Goal: Task Accomplishment & Management: Manage account settings

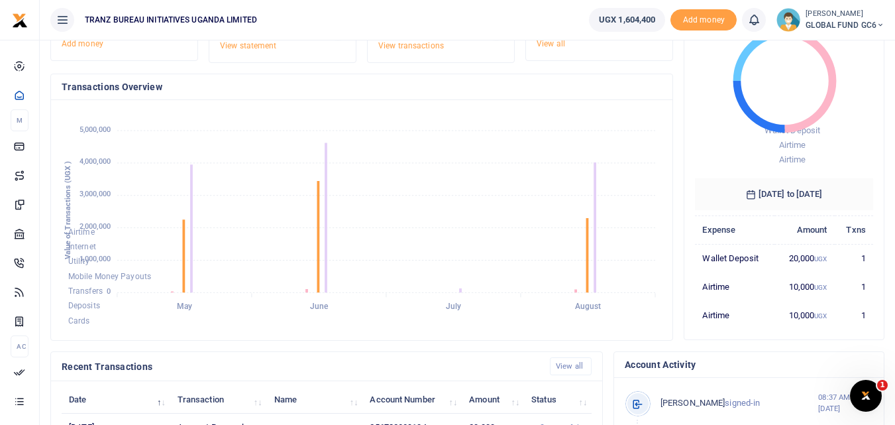
scroll to position [367, 0]
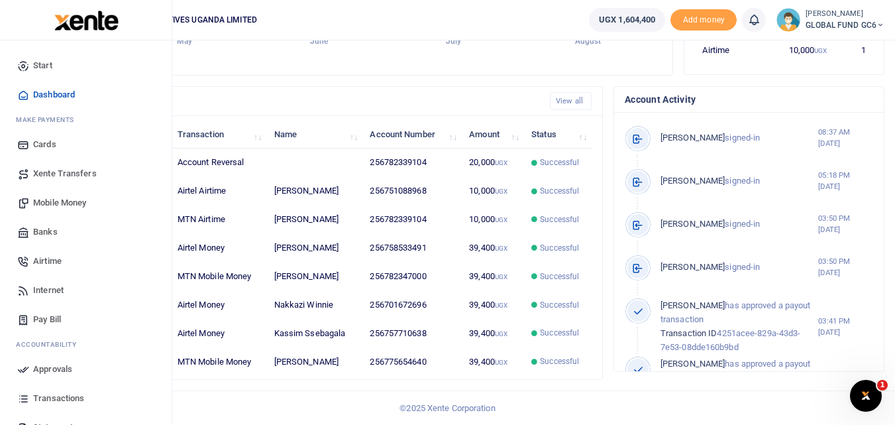
click at [50, 394] on span "Transactions" at bounding box center [58, 398] width 51 height 13
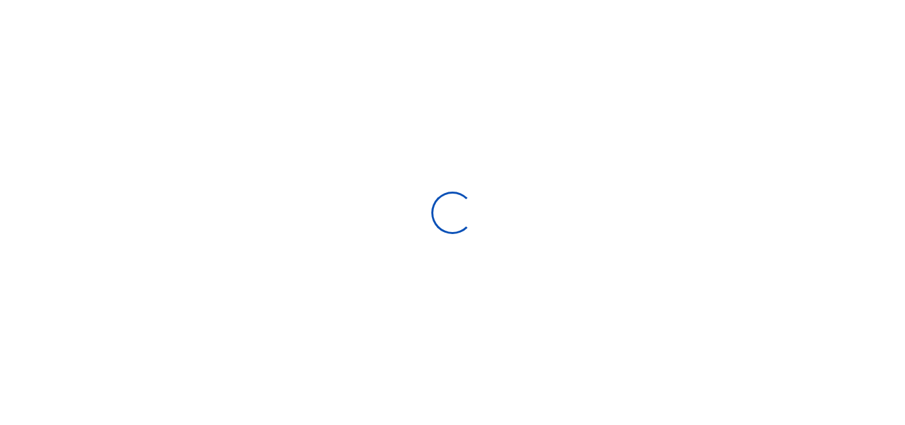
select select
type input "07/27/2025 - 08/25/2025"
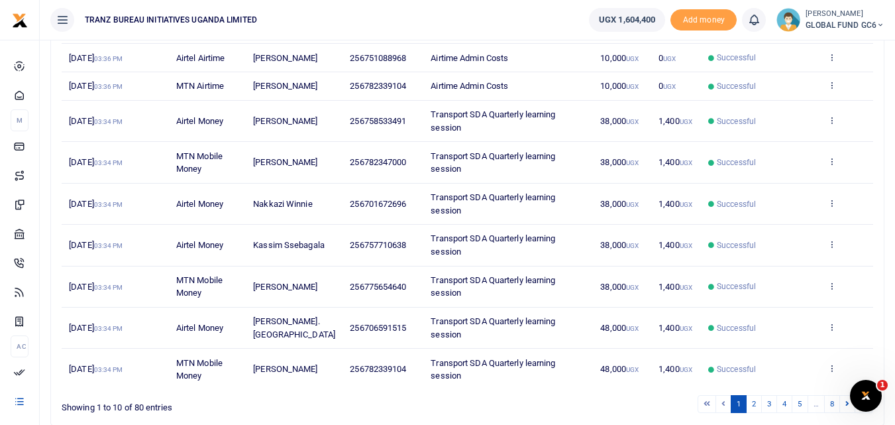
scroll to position [314, 0]
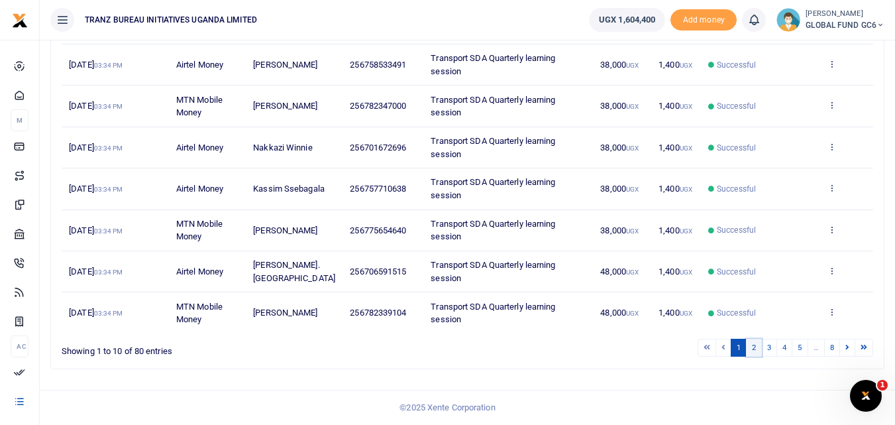
click at [758, 354] on link "2" at bounding box center [754, 348] width 16 height 18
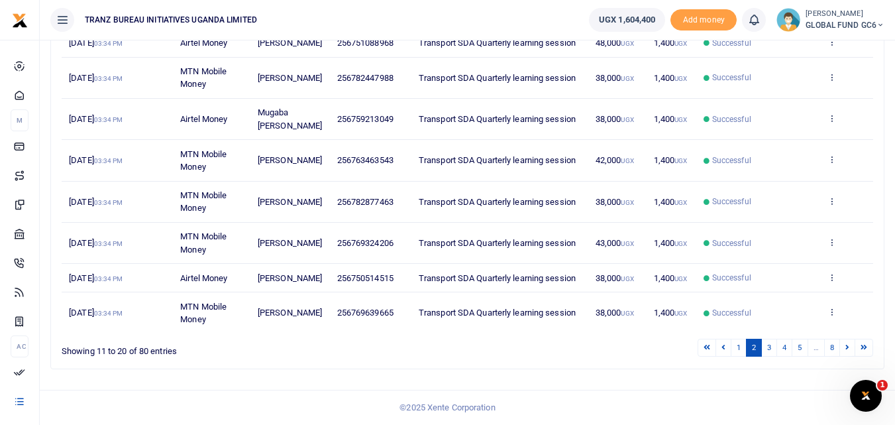
scroll to position [327, 0]
click at [772, 344] on link "3" at bounding box center [770, 348] width 16 height 18
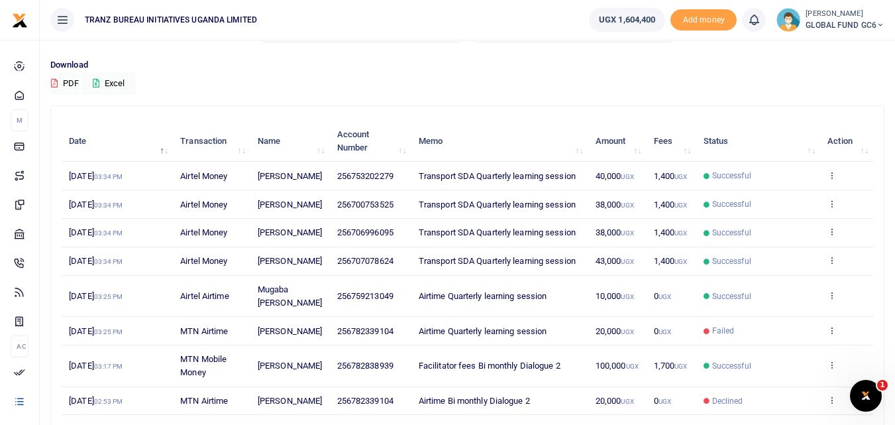
scroll to position [0, 0]
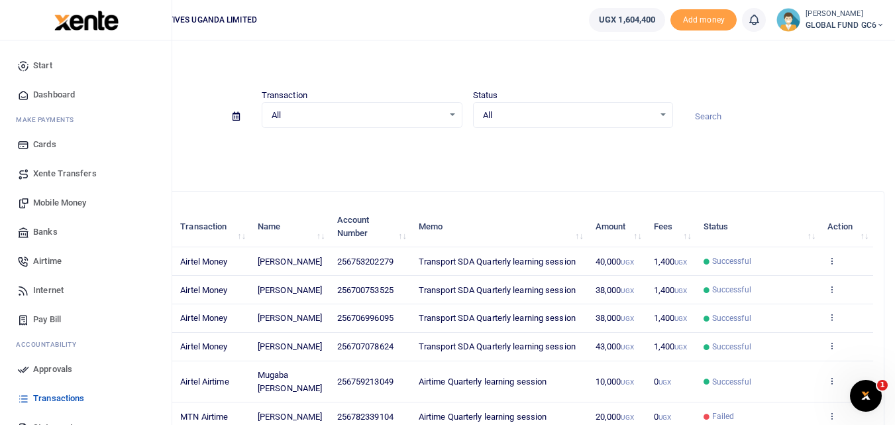
click at [50, 263] on span "Airtime" at bounding box center [47, 261] width 29 height 13
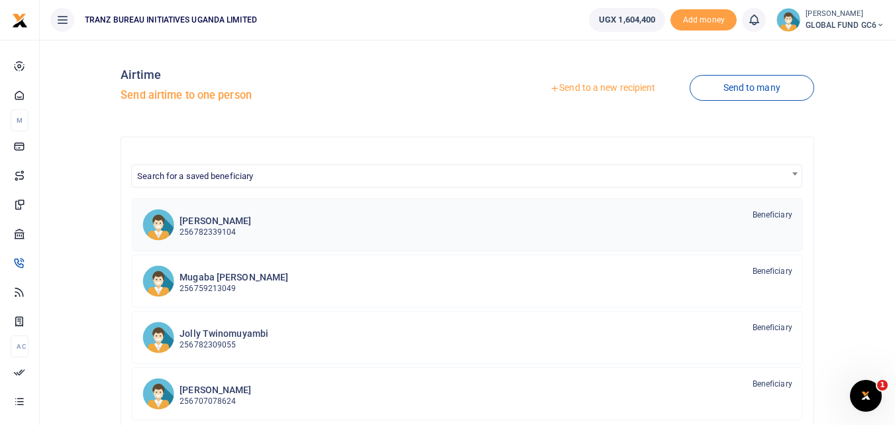
click at [222, 229] on p "256782339104" at bounding box center [216, 232] width 72 height 13
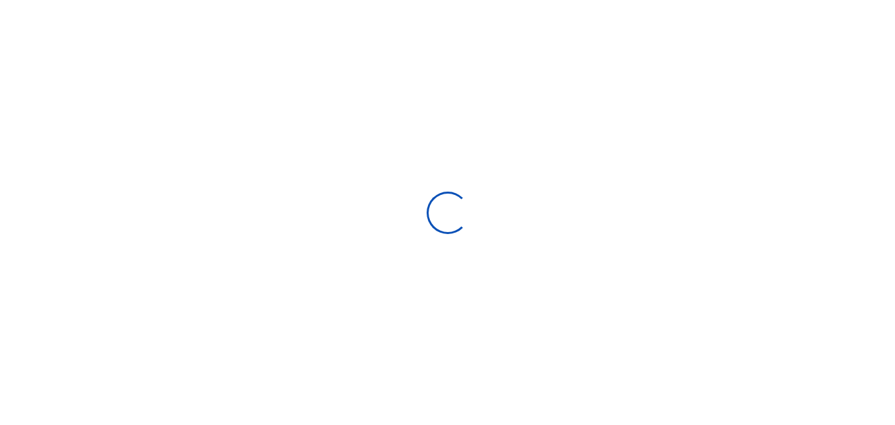
select select
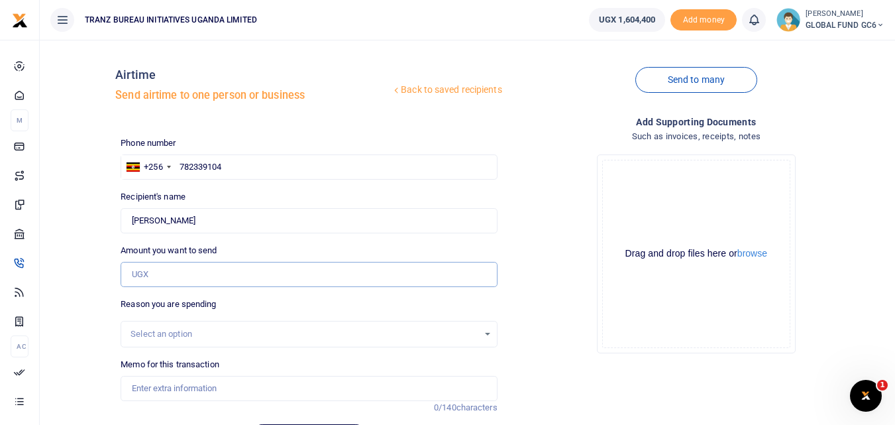
click at [182, 283] on input "Amount you want to send" at bounding box center [309, 274] width 376 height 25
type input "20,000"
click at [148, 339] on div "Select an option" at bounding box center [304, 333] width 347 height 13
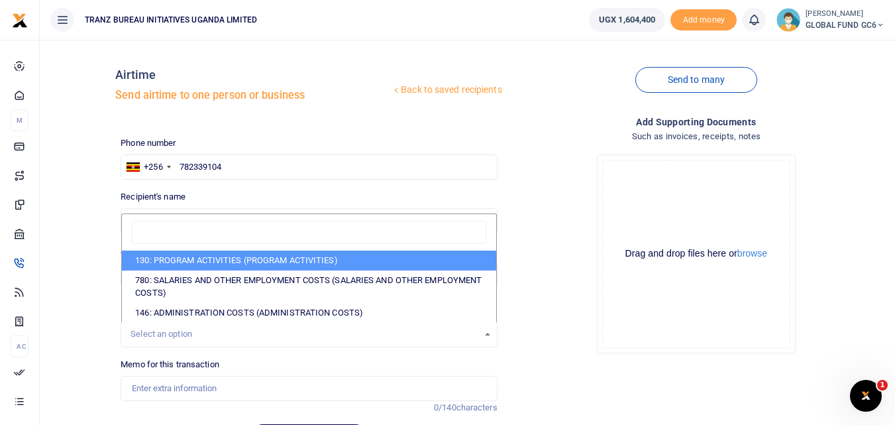
click at [205, 262] on li "130: PROGRAM ACTIVITIES (PROGRAM ACTIVITIES)" at bounding box center [309, 261] width 374 height 20
select select "5376"
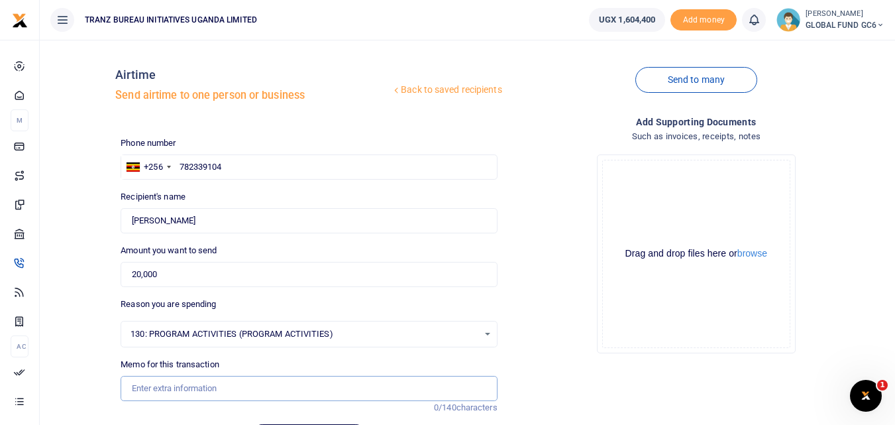
click at [145, 386] on input "Memo for this transaction" at bounding box center [309, 388] width 376 height 25
click at [189, 386] on input "Airtime for cordination, quarterly learning session" at bounding box center [309, 388] width 376 height 25
click at [184, 388] on input "Airtime for cordination, quarterly learning session" at bounding box center [309, 388] width 376 height 25
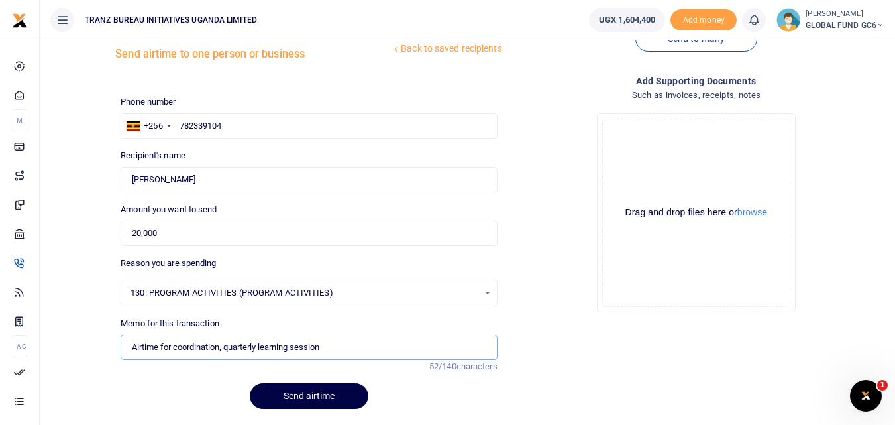
scroll to position [81, 0]
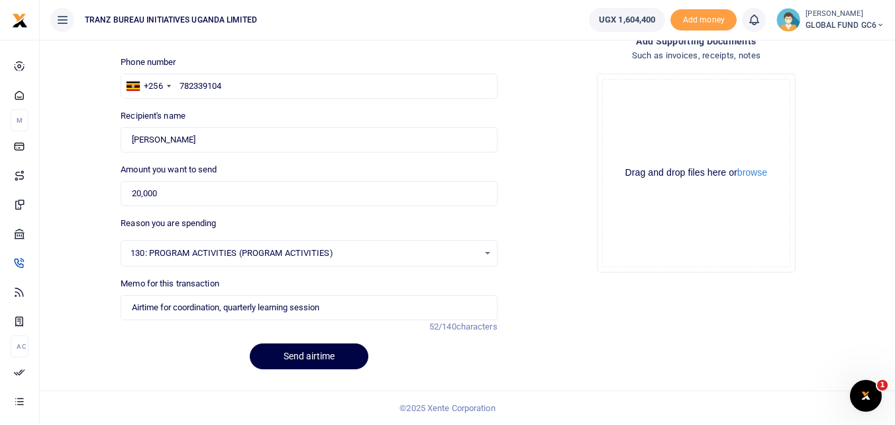
click at [562, 284] on div "Add supporting Documents Such as invoices, receipts, notes Drop your files here…" at bounding box center [696, 207] width 387 height 347
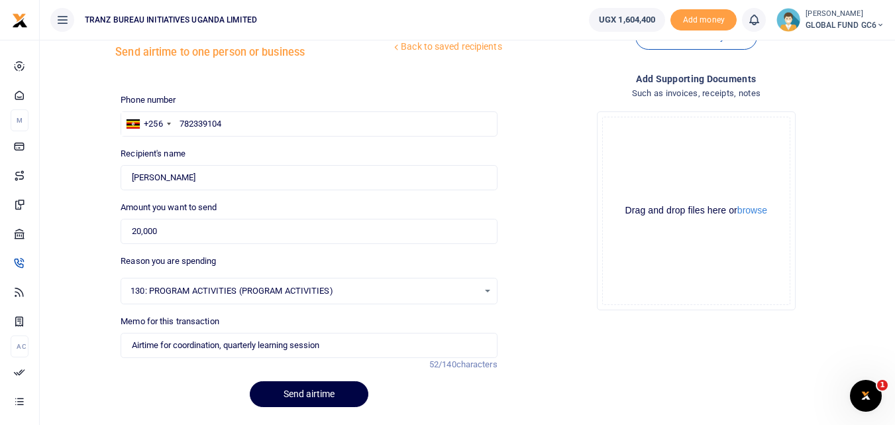
scroll to position [66, 0]
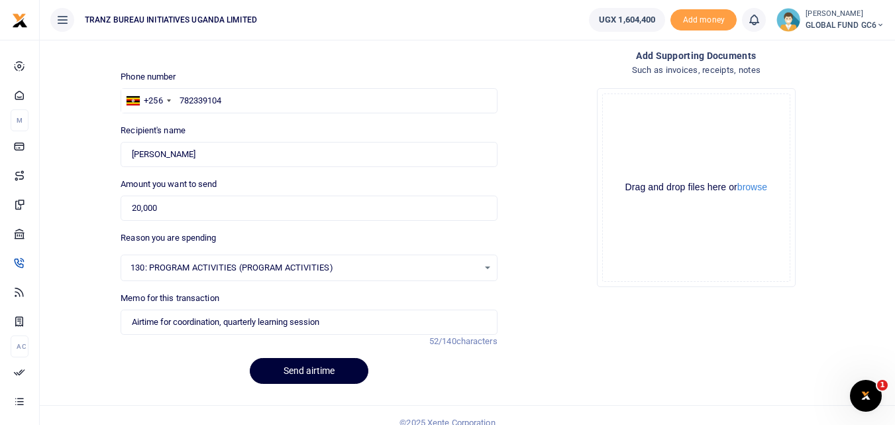
click at [259, 368] on button "Send airtime" at bounding box center [309, 371] width 119 height 26
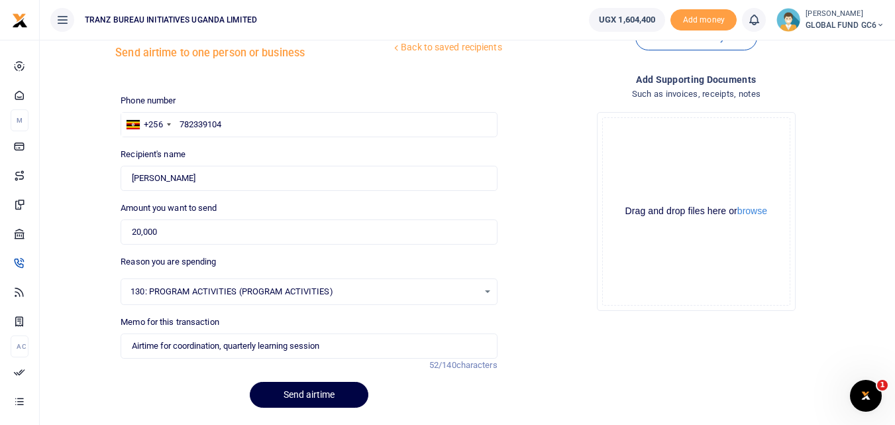
scroll to position [81, 0]
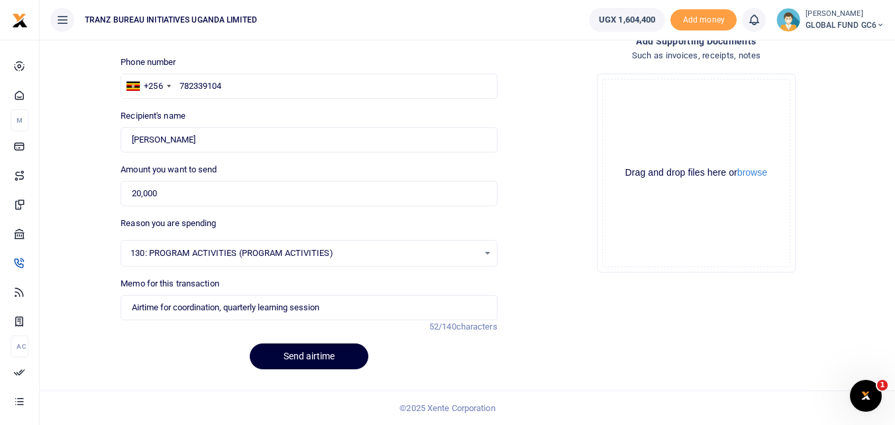
click at [286, 355] on button "Send airtime" at bounding box center [309, 356] width 119 height 26
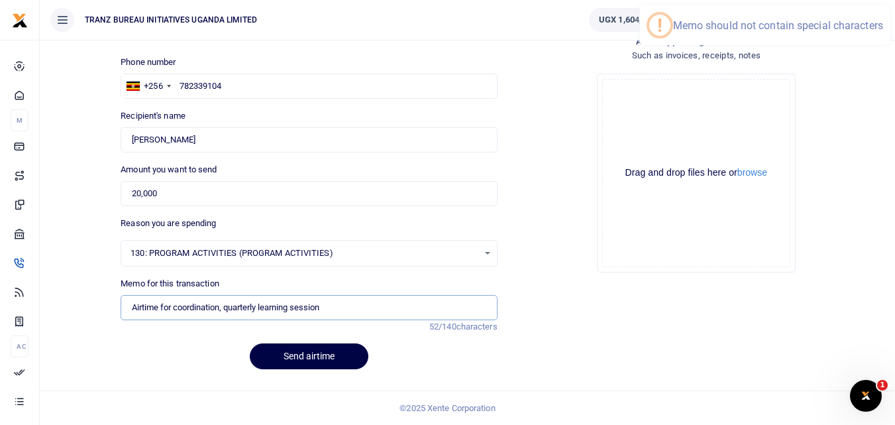
click at [225, 310] on input "Airtime for coordination, quarterly learning session" at bounding box center [309, 307] width 376 height 25
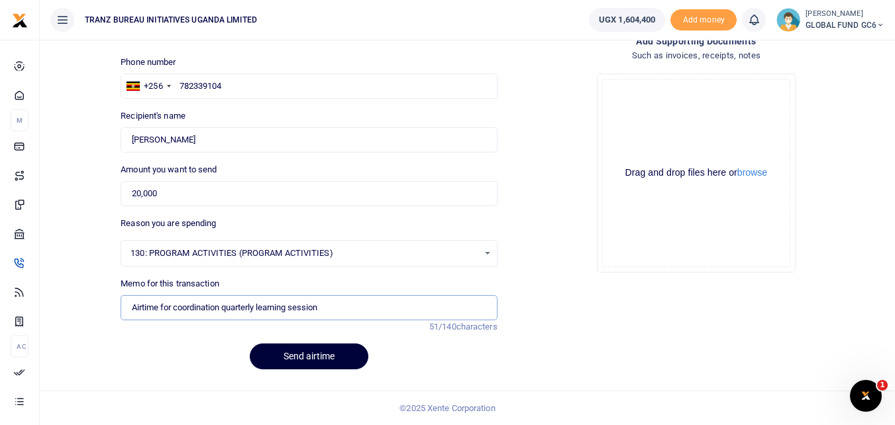
type input "Airtime for coordination quarterly learning session"
click at [300, 347] on button "Send airtime" at bounding box center [309, 356] width 119 height 26
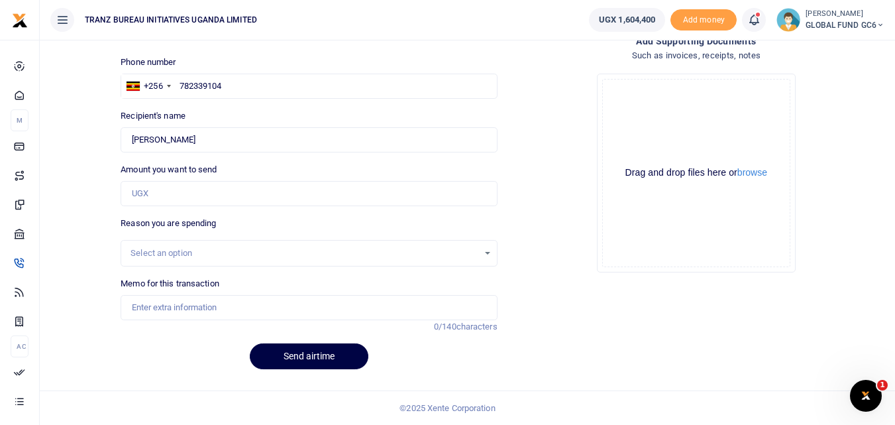
click at [750, 21] on icon at bounding box center [754, 20] width 13 height 15
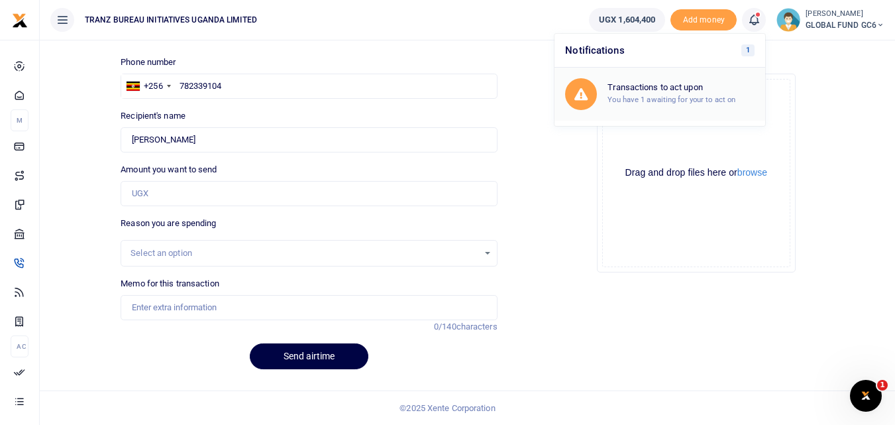
click at [650, 89] on h6 "Transactions to act upon" at bounding box center [681, 87] width 147 height 11
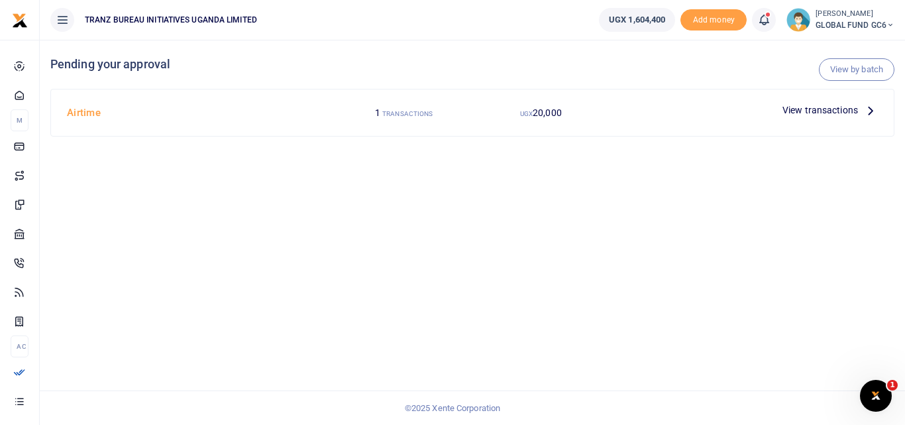
click at [644, 125] on div "Airtime 1 TRANSACTIONS UGX 20,000 View transactions" at bounding box center [472, 112] width 843 height 46
click at [856, 115] on span "View transactions" at bounding box center [821, 110] width 76 height 15
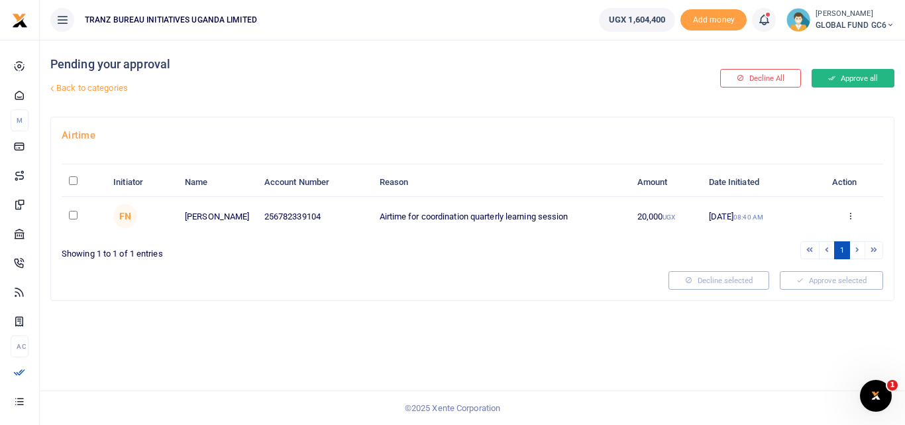
click at [840, 74] on button "Approve all" at bounding box center [853, 78] width 83 height 19
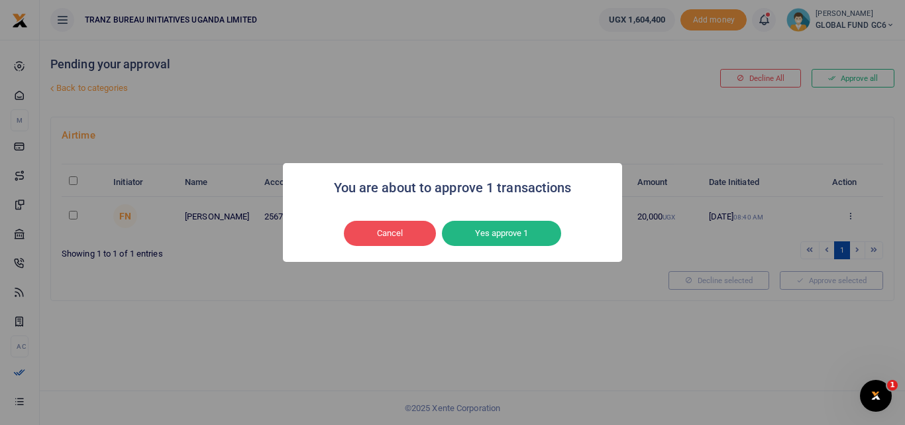
click at [495, 239] on button "Yes approve 1" at bounding box center [501, 233] width 119 height 25
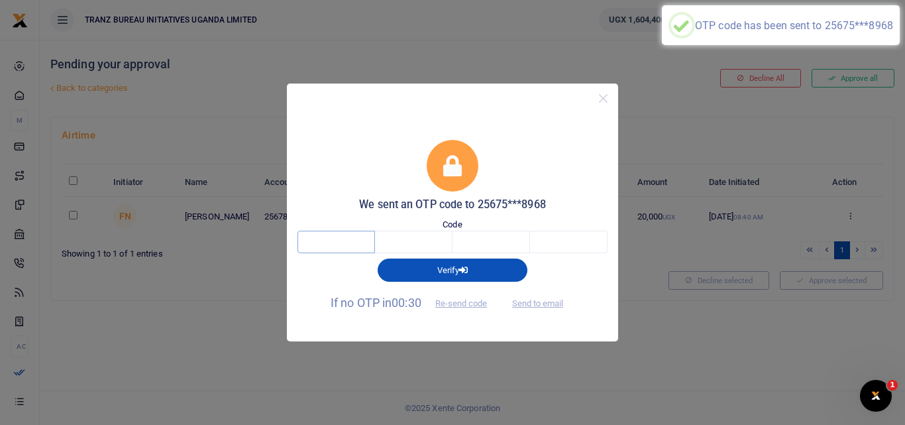
click at [362, 243] on input "text" at bounding box center [337, 242] width 78 height 23
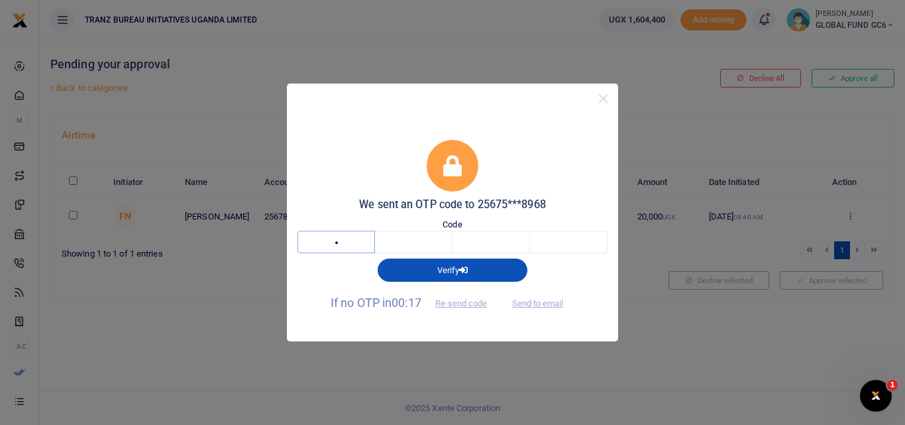
type input "6"
type input "8"
type input "2"
type input "4"
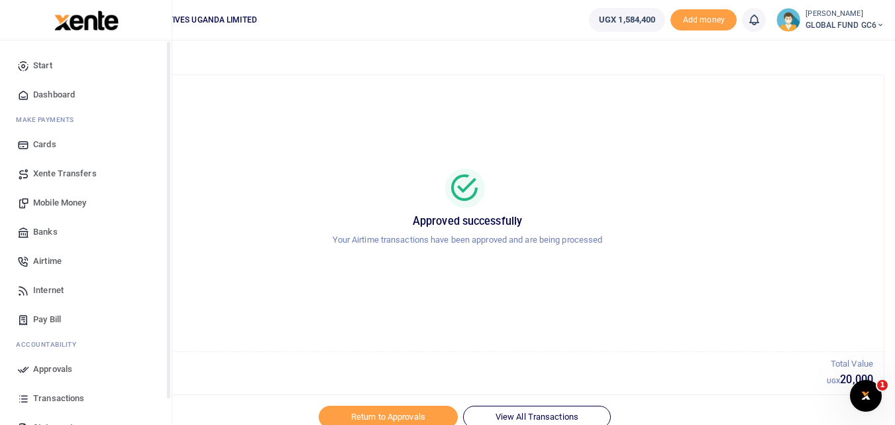
click at [54, 93] on span "Dashboard" at bounding box center [54, 94] width 42 height 13
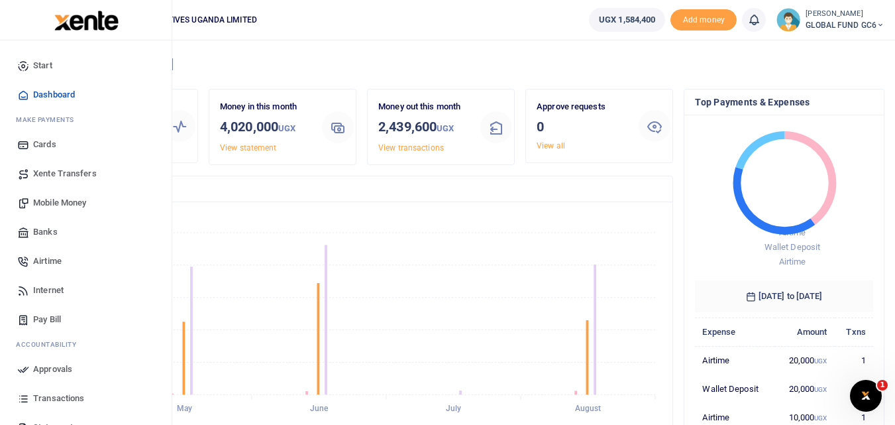
click at [40, 231] on span "Banks" at bounding box center [45, 231] width 25 height 13
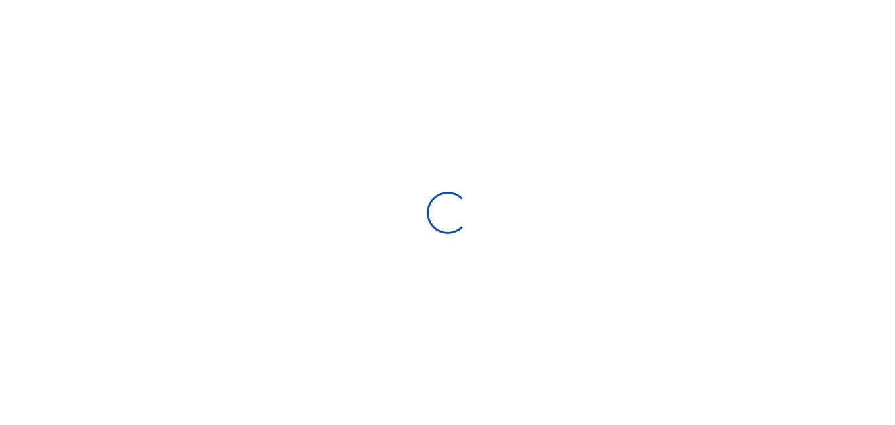
select select
select select "Loading bundles"
select select
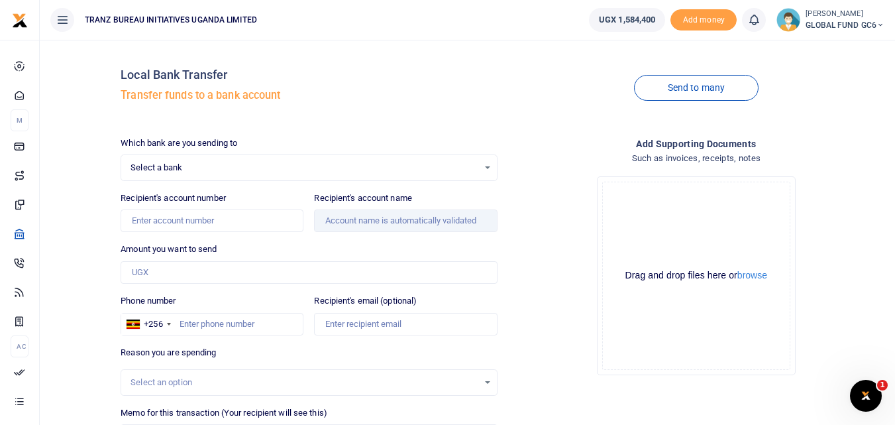
click at [155, 168] on span "Select a bank" at bounding box center [304, 167] width 347 height 13
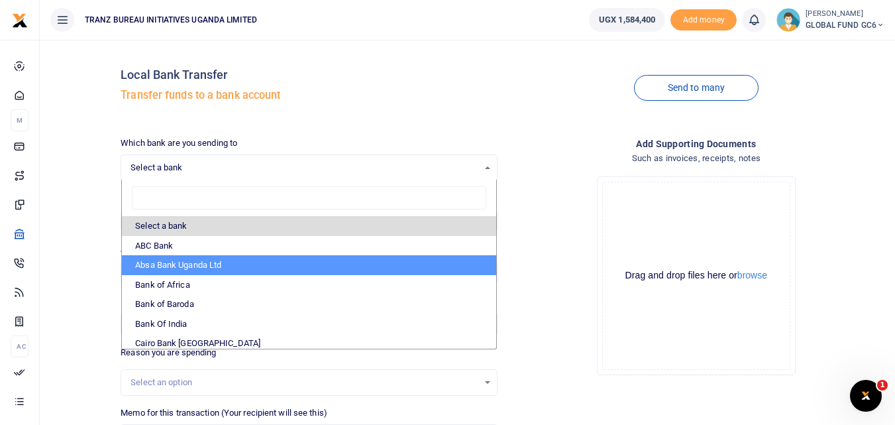
click at [153, 263] on li "Absa Bank Uganda Ltd" at bounding box center [309, 265] width 374 height 20
select select "ABSA"
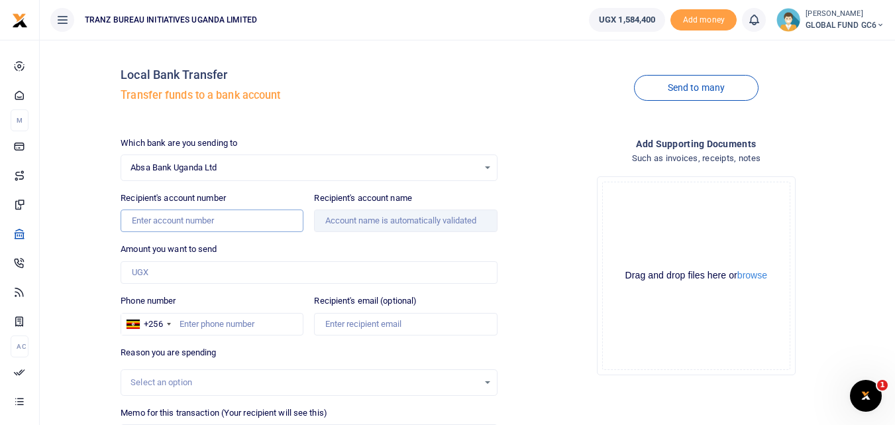
click at [160, 221] on input "Recipient's account number" at bounding box center [212, 220] width 183 height 23
type input "6004625097"
click at [307, 240] on div "Which bank are you sending to Absa Bank Uganda Ltd Select an option... Select a…" at bounding box center [308, 330] width 387 height 386
type input "Most At Risk Populations Initiative"
click at [166, 274] on input "Amount you want to send" at bounding box center [309, 272] width 376 height 23
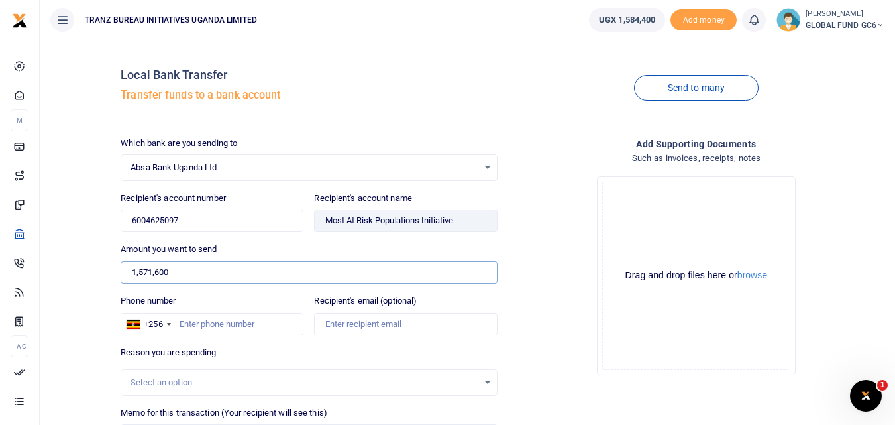
type input "1,571,600"
click at [540, 258] on div "Drop your files here Drag and drop files here or browse Powered by Uppy" at bounding box center [696, 276] width 376 height 220
click at [186, 326] on input "Phone number" at bounding box center [212, 324] width 183 height 23
type input "0"
type input "762646443"
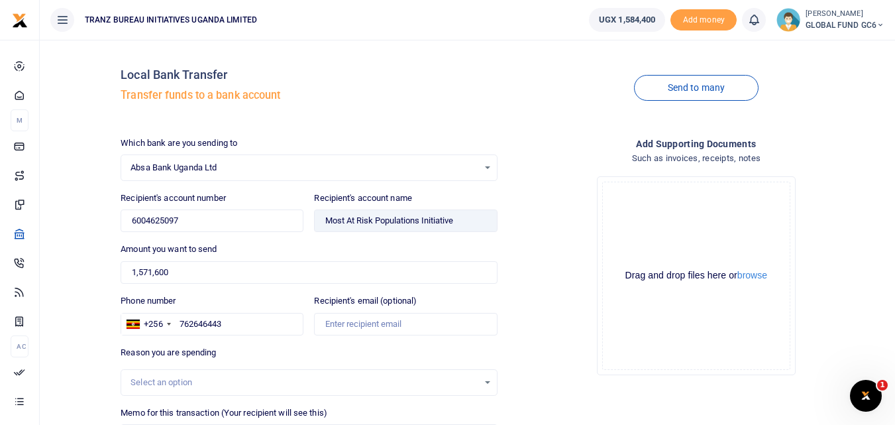
click at [278, 344] on div "Which bank are you sending to Absa Bank Uganda Ltd Select an option... Select a…" at bounding box center [308, 330] width 387 height 386
click at [144, 384] on div "Select an option" at bounding box center [304, 382] width 347 height 13
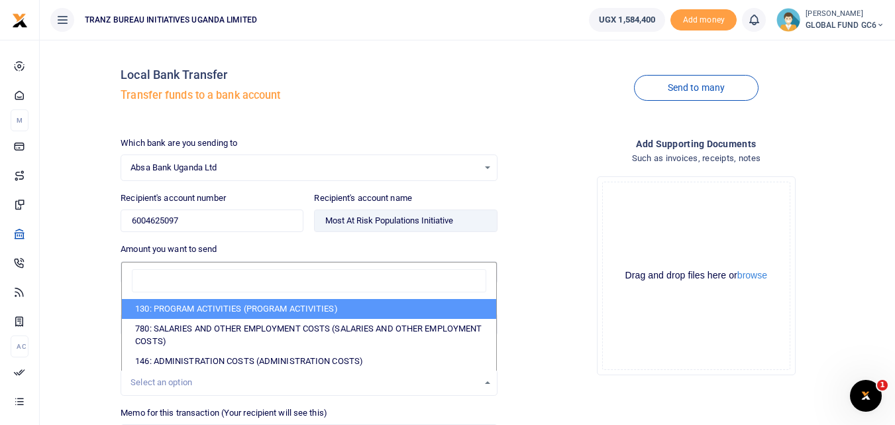
click at [197, 311] on li "130: PROGRAM ACTIVITIES (PROGRAM ACTIVITIES)" at bounding box center [309, 309] width 374 height 20
select select "5376"
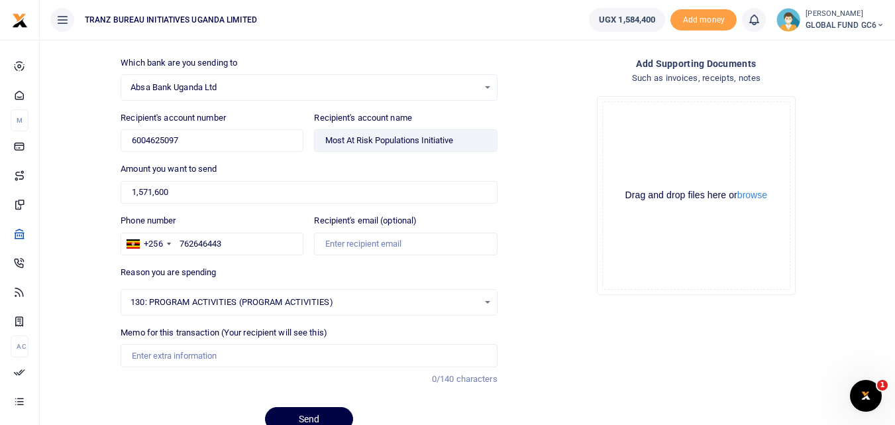
scroll to position [133, 0]
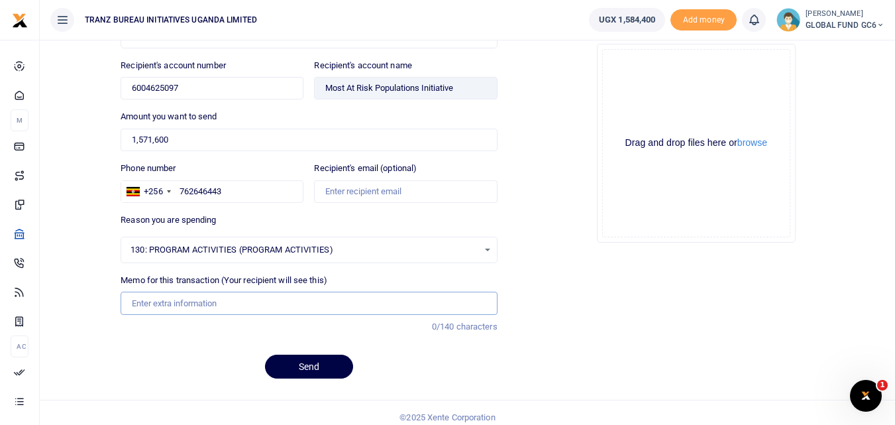
click at [150, 305] on input "Memo for this transaction (Your recipient will see this)" at bounding box center [309, 303] width 376 height 23
click at [199, 304] on input "REFUND FOR TBIU FOR SECOND DISBURSEMENT ON GLOBAL FUND" at bounding box center [309, 303] width 376 height 23
click at [256, 304] on input "REFUND FOR TBIU FOR SECOND DISBURSEMENT ON GLOBAL FUND" at bounding box center [309, 303] width 376 height 23
click at [388, 300] on input "REFUND FOR TBIU FOR THIRD DISBURSEMENT ON GLOBAL FUND" at bounding box center [309, 303] width 376 height 23
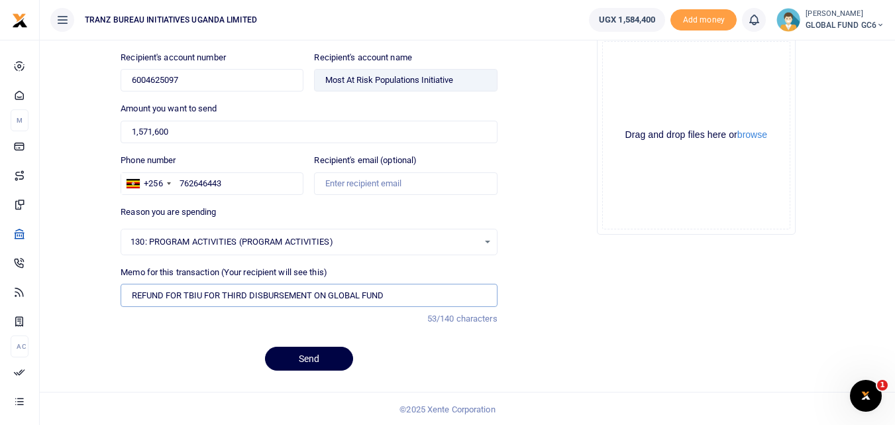
scroll to position [142, 0]
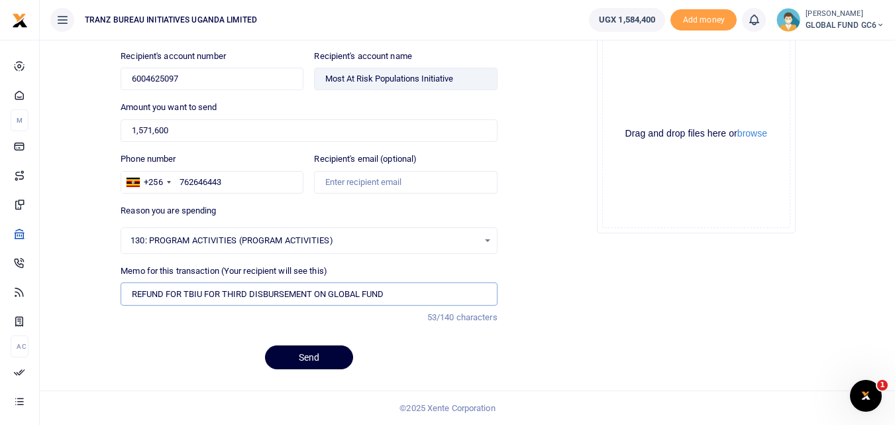
type input "REFUND FOR TBIU FOR THIRD DISBURSEMENT ON GLOBAL FUND"
click at [286, 362] on button "Send" at bounding box center [309, 357] width 88 height 24
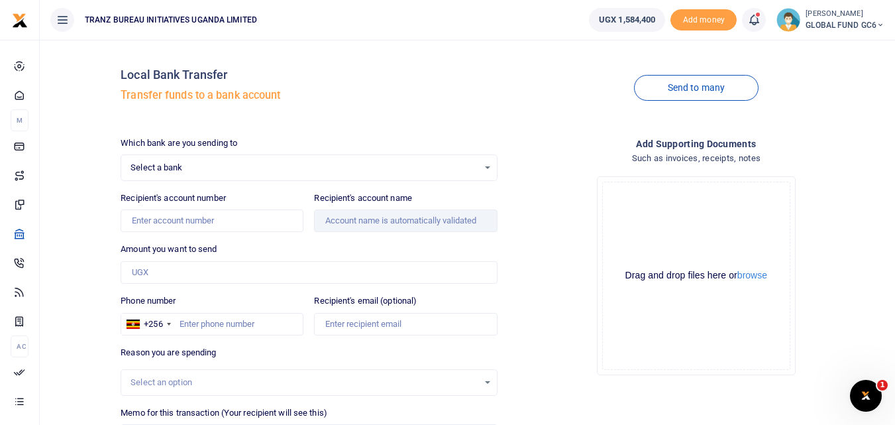
click at [748, 19] on icon at bounding box center [754, 20] width 13 height 15
click at [641, 90] on h6 "Transactions to act upon" at bounding box center [681, 87] width 147 height 11
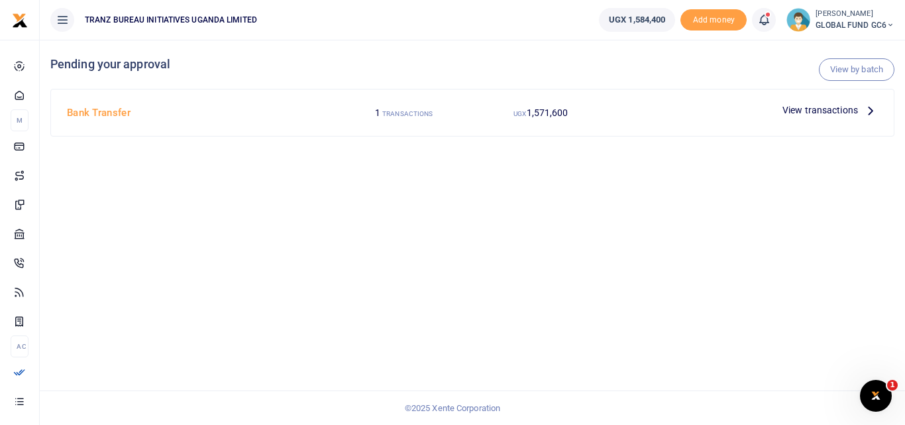
click at [648, 118] on div at bounding box center [694, 110] width 168 height 20
click at [839, 106] on span "View transactions" at bounding box center [821, 110] width 76 height 15
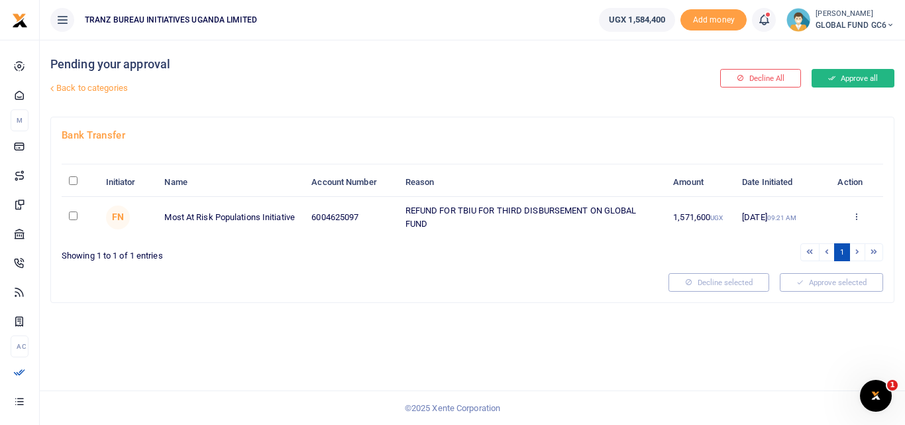
click at [854, 84] on button "Approve all" at bounding box center [853, 78] width 83 height 19
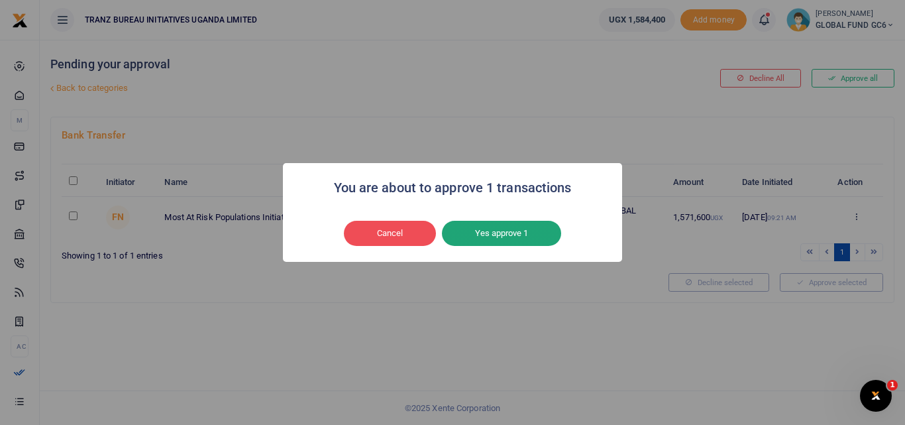
click at [477, 234] on button "Yes approve 1" at bounding box center [501, 233] width 119 height 25
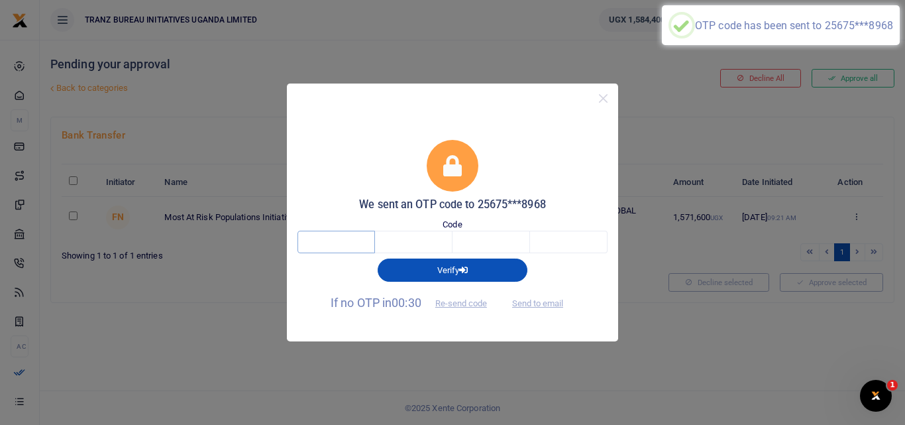
click at [351, 239] on input "text" at bounding box center [337, 242] width 78 height 23
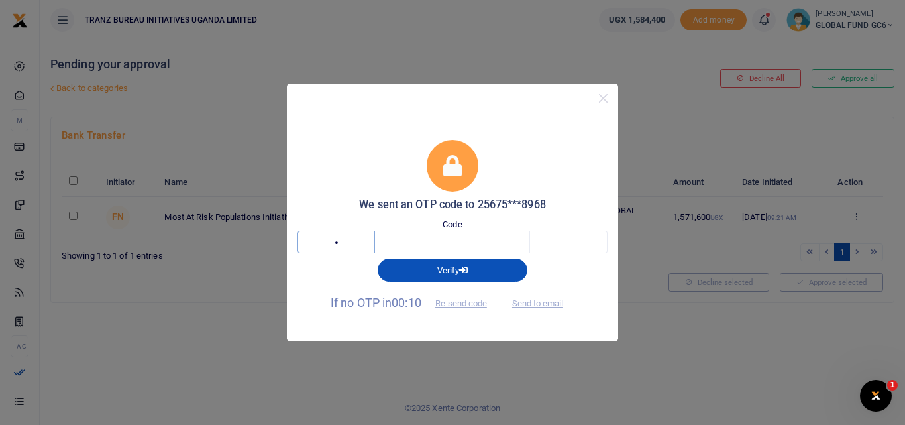
type input "2"
type input "3"
type input "6"
type input "1"
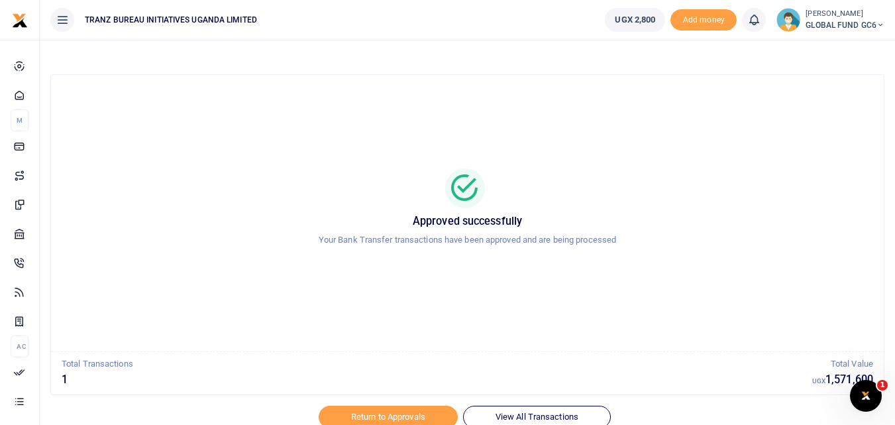
click at [357, 418] on div at bounding box center [448, 417] width 232 height 16
drag, startPoint x: 539, startPoint y: 412, endPoint x: 532, endPoint y: 410, distance: 6.9
click at [538, 411] on div at bounding box center [448, 417] width 232 height 16
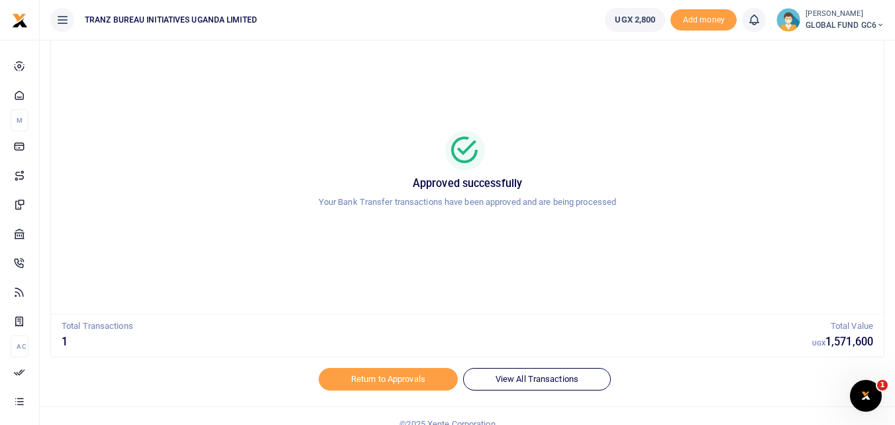
scroll to position [54, 0]
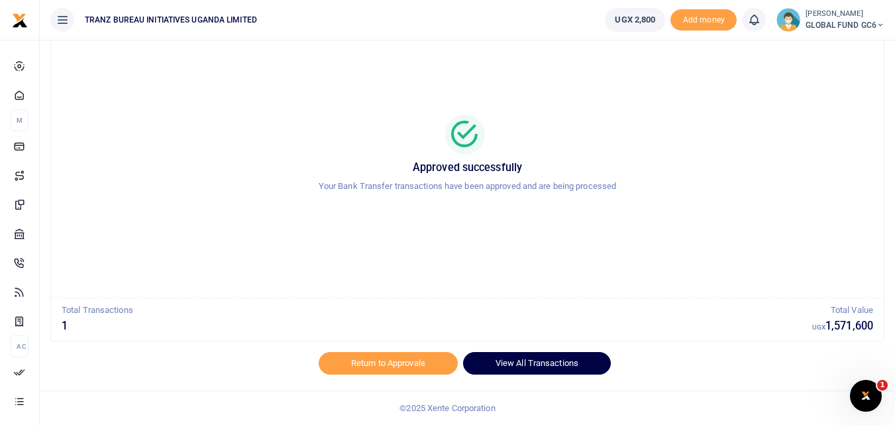
click at [500, 359] on link "View All Transactions" at bounding box center [537, 363] width 148 height 23
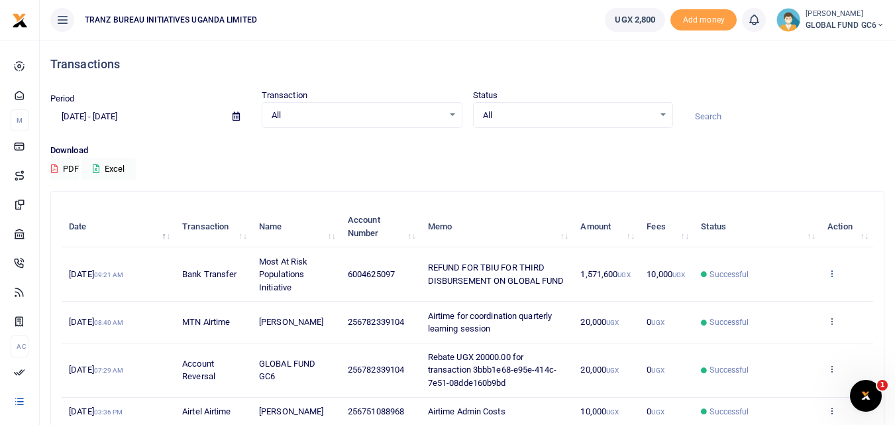
click at [831, 273] on icon at bounding box center [832, 272] width 9 height 9
click at [797, 299] on link "View details" at bounding box center [783, 295] width 105 height 19
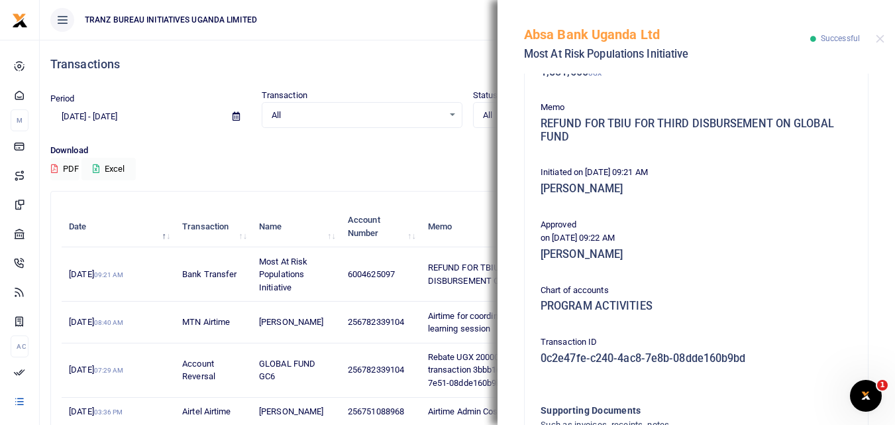
scroll to position [345, 0]
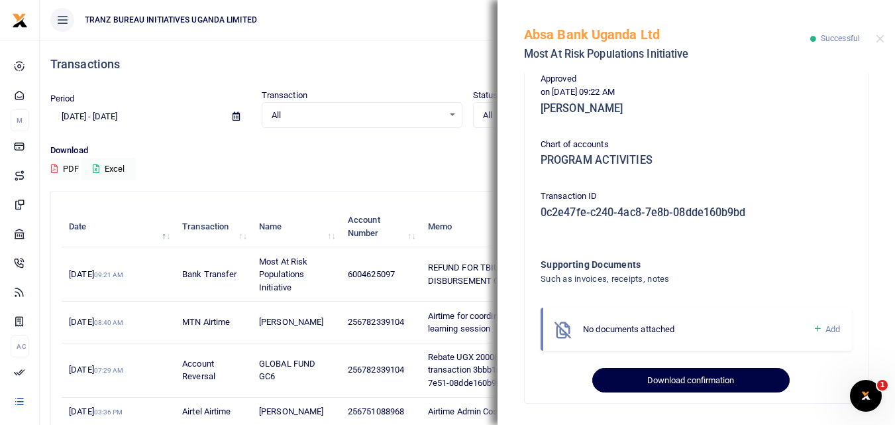
click at [622, 384] on button "Download confirmation" at bounding box center [691, 380] width 197 height 25
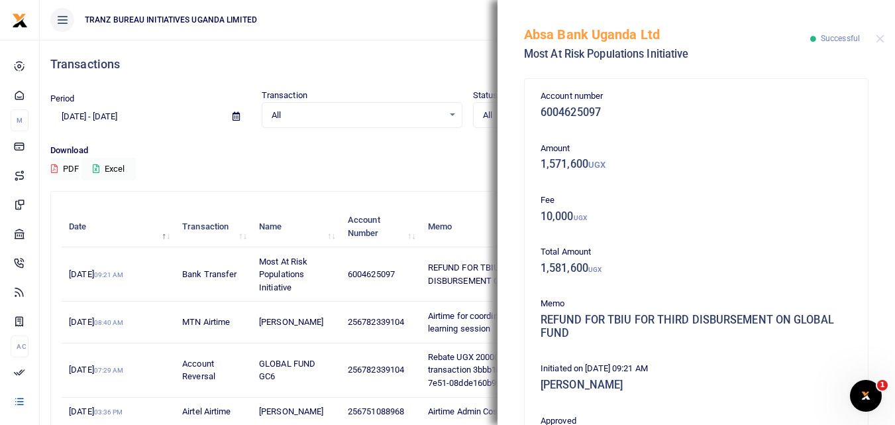
scroll to position [0, 0]
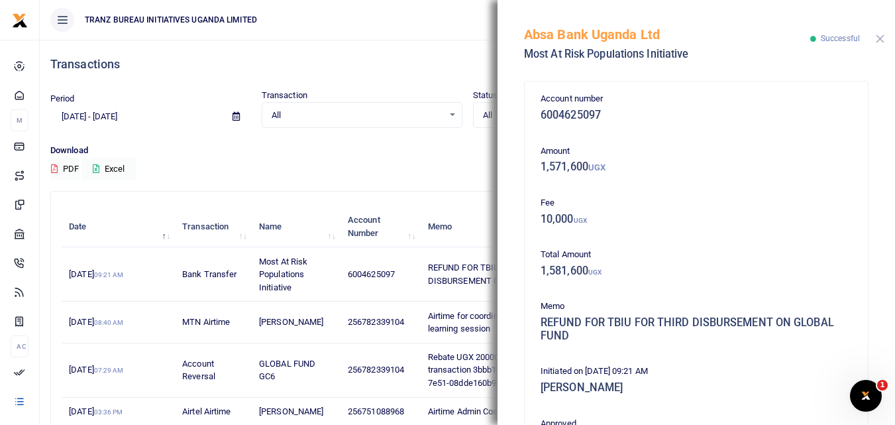
click at [880, 43] on button "Close" at bounding box center [880, 38] width 9 height 9
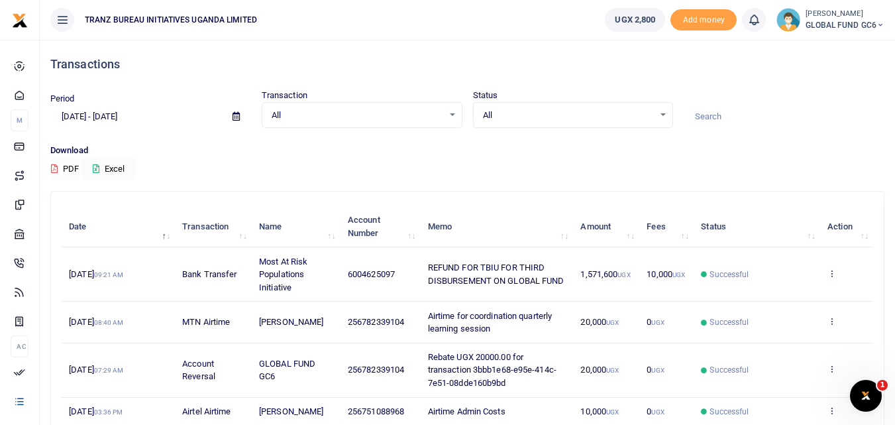
click at [66, 168] on button "PDF" at bounding box center [64, 169] width 29 height 23
